Goal: Information Seeking & Learning: Check status

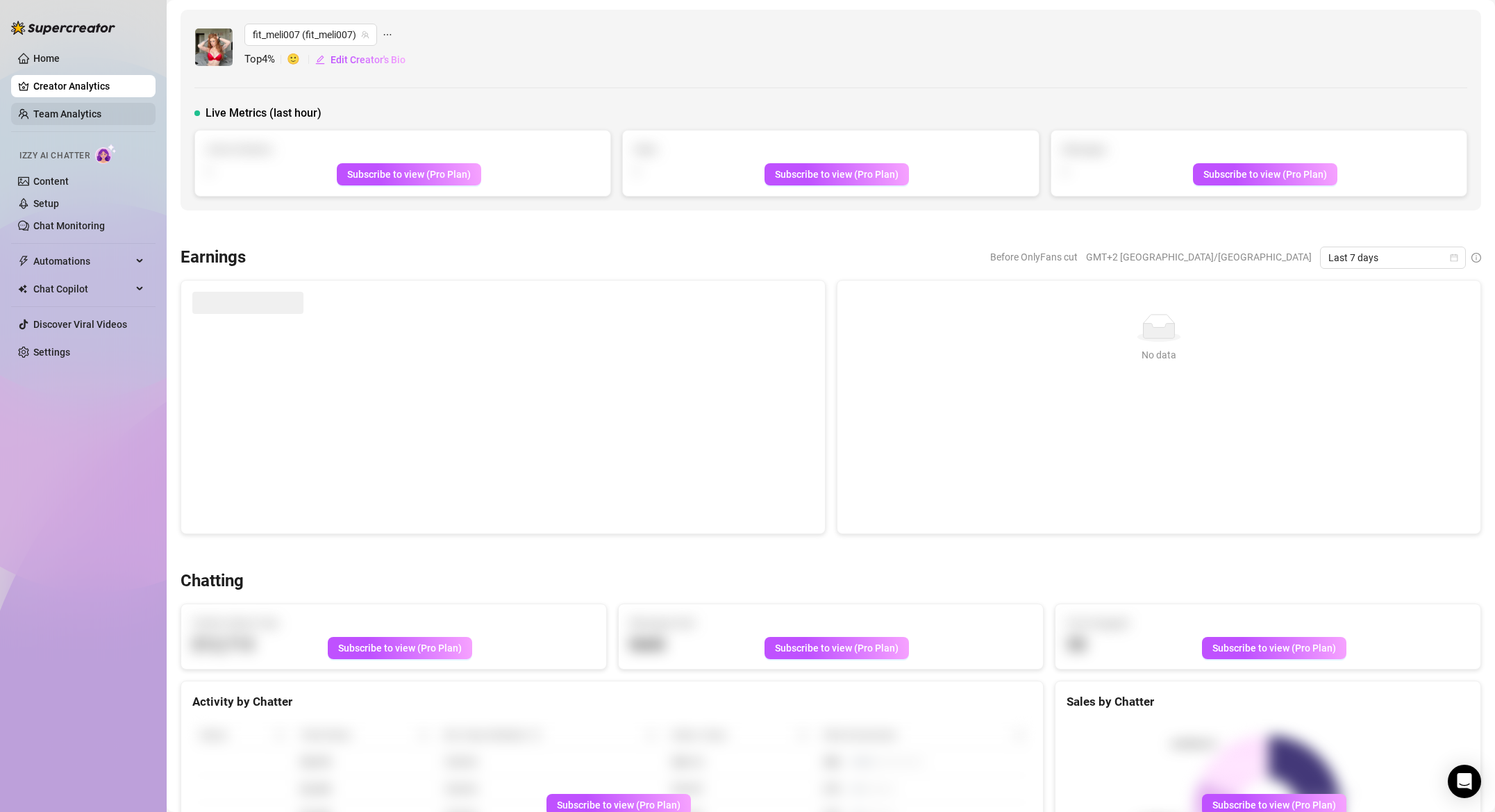
click at [82, 115] on link "Team Analytics" at bounding box center [67, 114] width 68 height 11
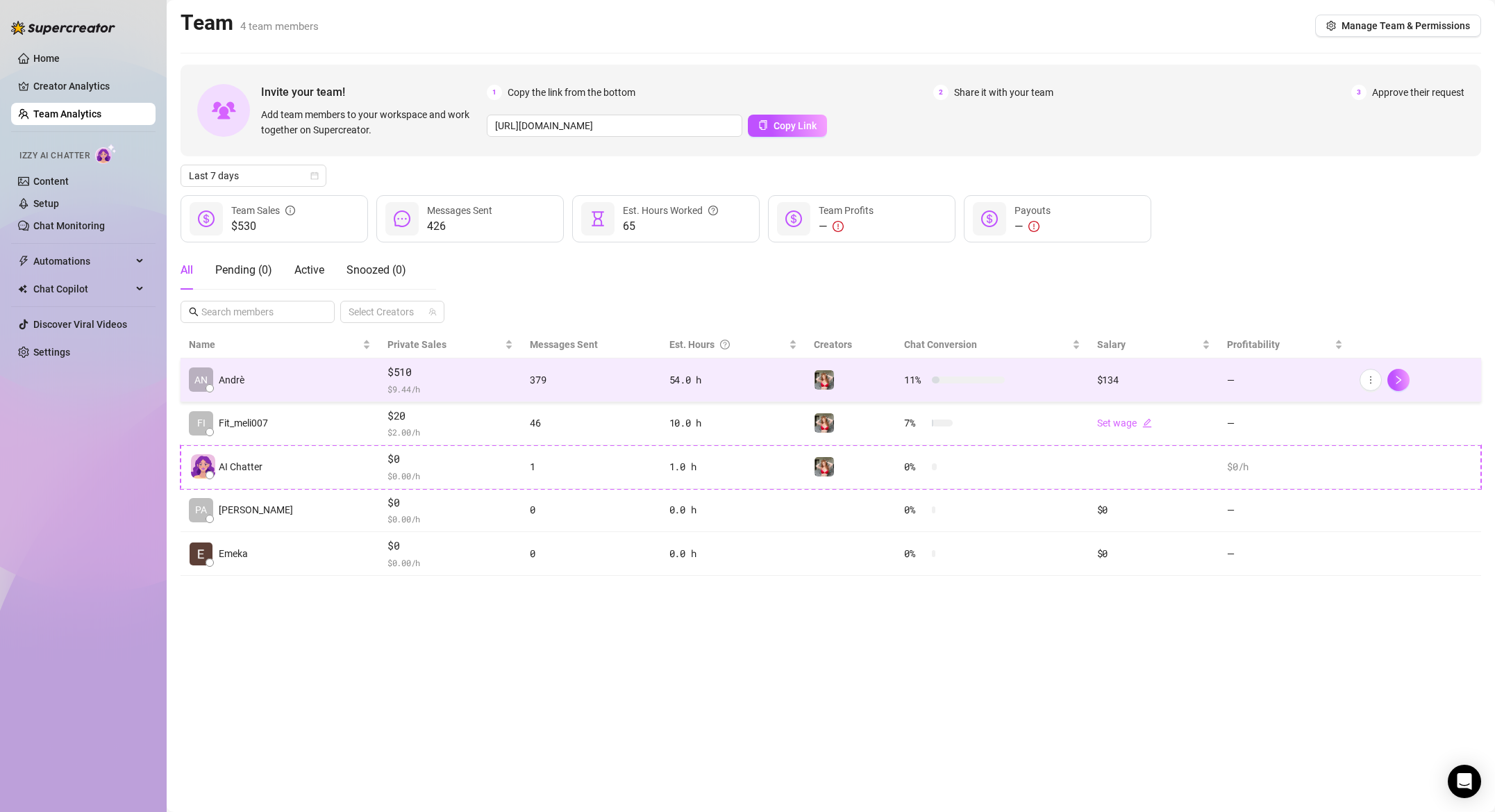
click at [573, 389] on td "379" at bounding box center [591, 380] width 139 height 44
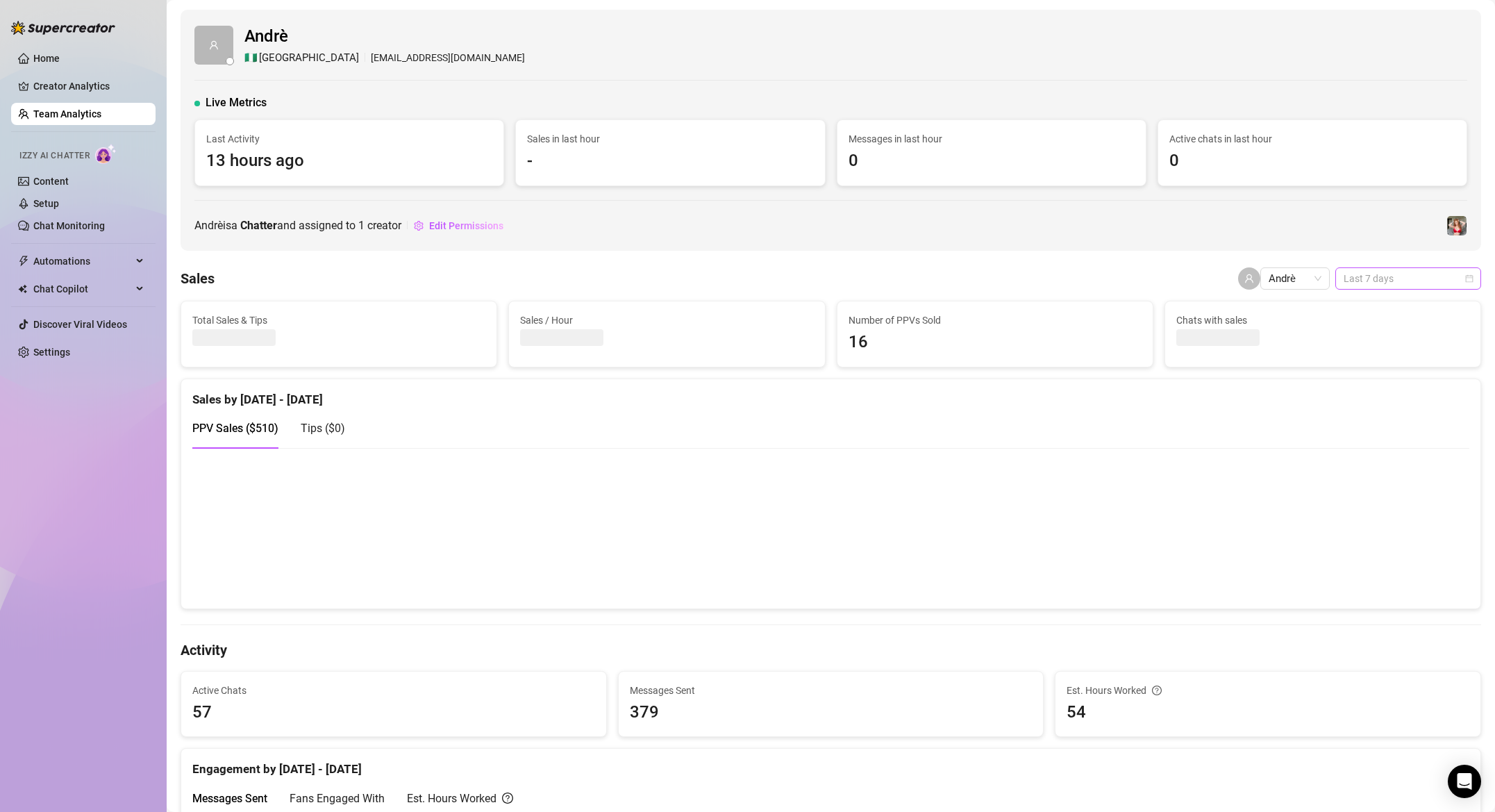
click at [1462, 276] on span "Last 7 days" at bounding box center [1408, 278] width 129 height 21
click at [1386, 400] on div "Custom date" at bounding box center [1408, 395] width 124 height 15
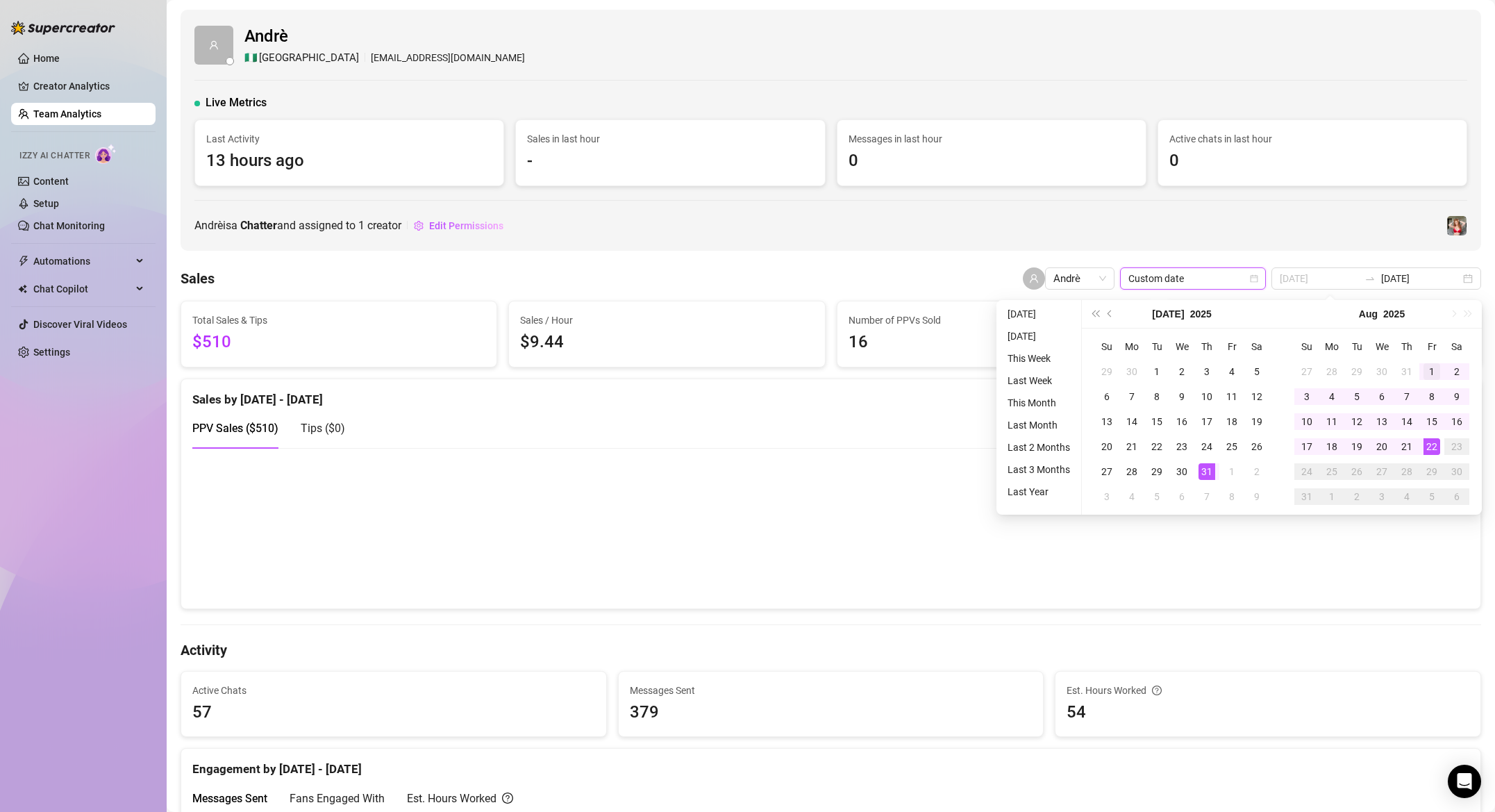
type input "[DATE]"
click at [1430, 370] on div "1" at bounding box center [1432, 371] width 16 height 16
type input "[DATE]"
click at [1428, 445] on div "22" at bounding box center [1432, 447] width 16 height 16
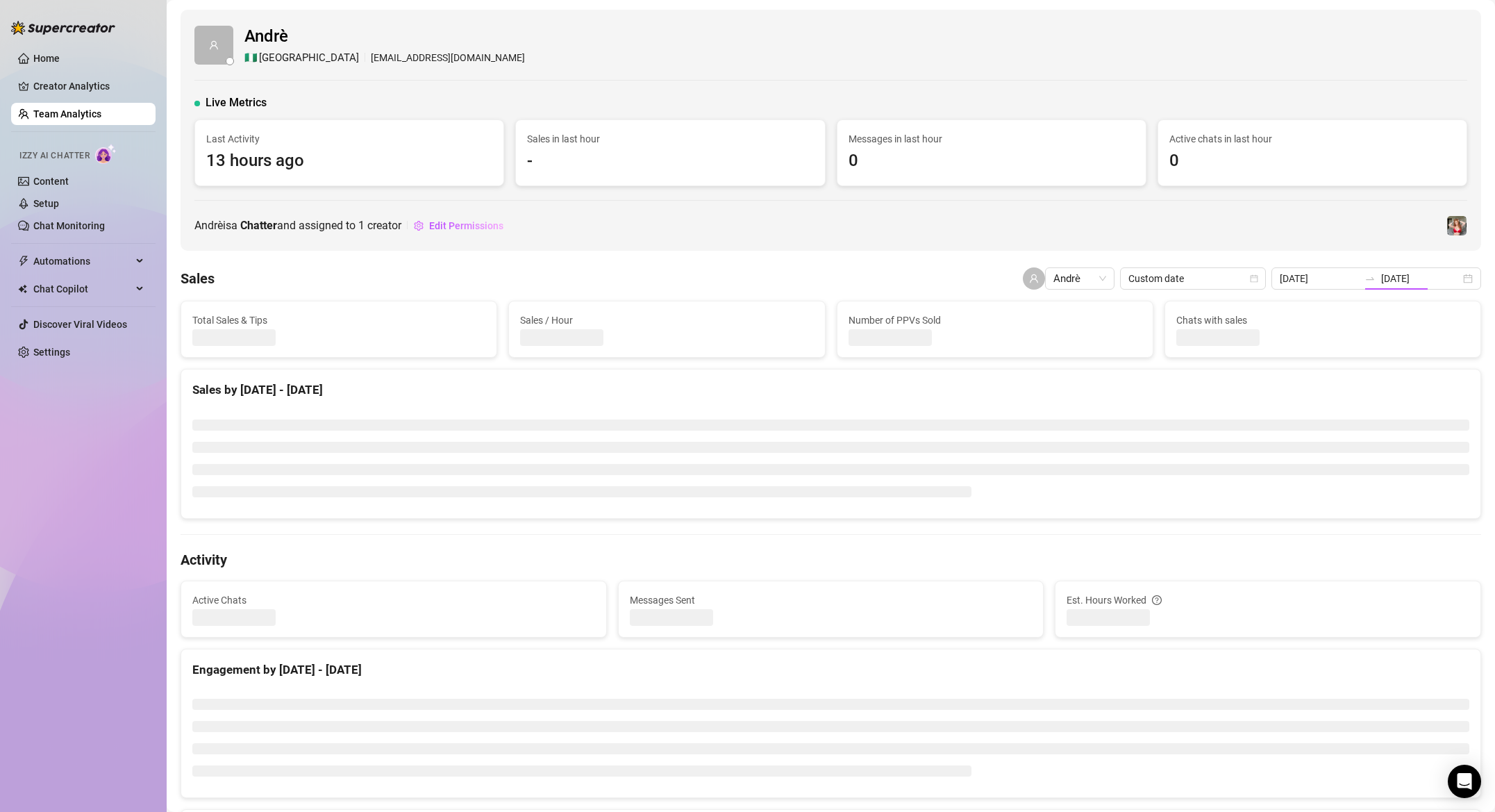
type input "[DATE]"
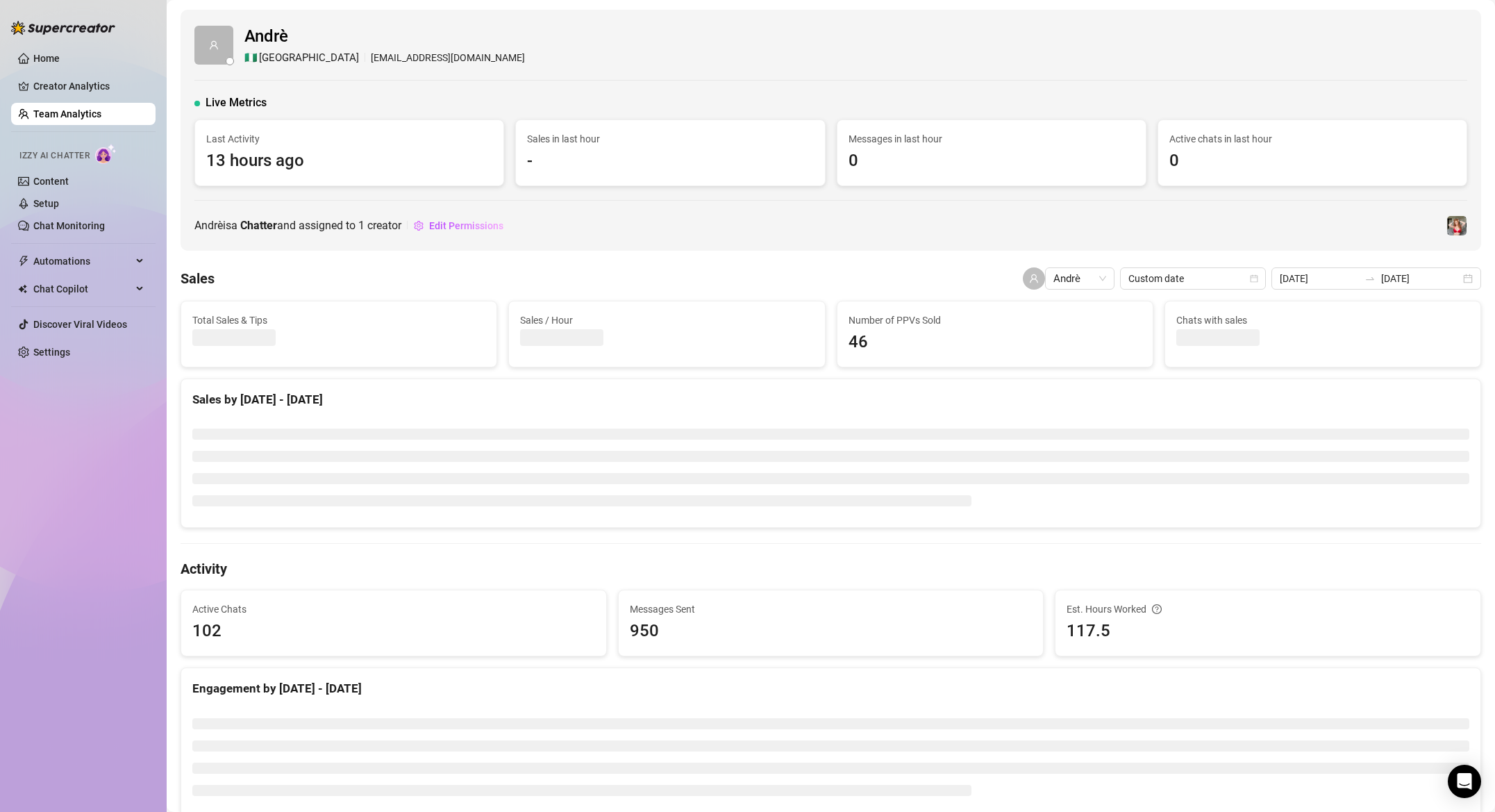
click at [865, 221] on div "[PERSON_NAME] is a Chatter and assigned to 1 creator Edit Permissions" at bounding box center [830, 225] width 1273 height 22
